Goal: Check status: Check status

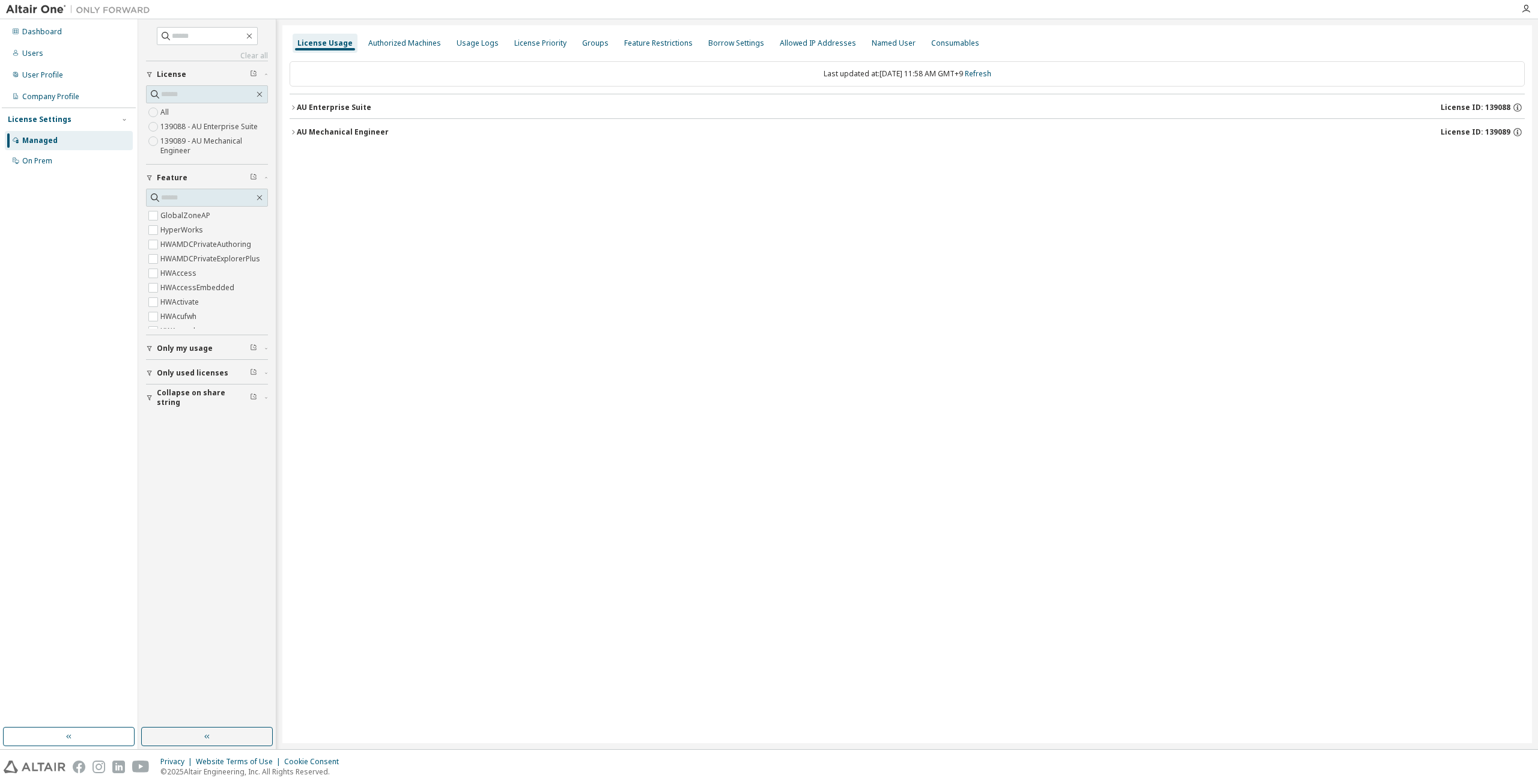
click at [697, 215] on div "License Usage Authorized Machines Usage Logs License Priority Groups Feature Re…" at bounding box center [907, 384] width 1249 height 718
click at [51, 28] on div "Dashboard" at bounding box center [42, 32] width 40 height 9
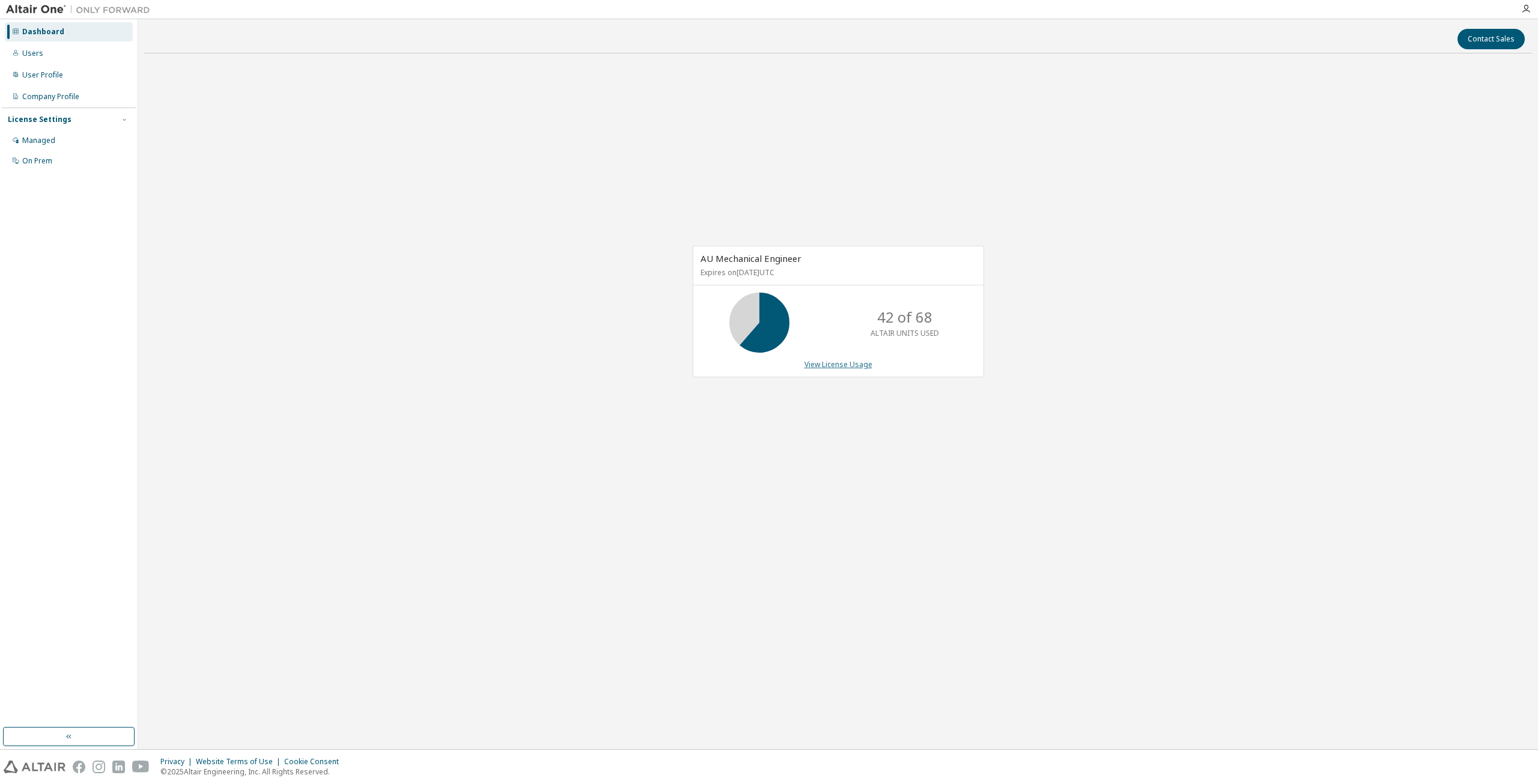
click at [860, 363] on link "View License Usage" at bounding box center [838, 364] width 68 height 10
